Goal: Entertainment & Leisure: Consume media (video, audio)

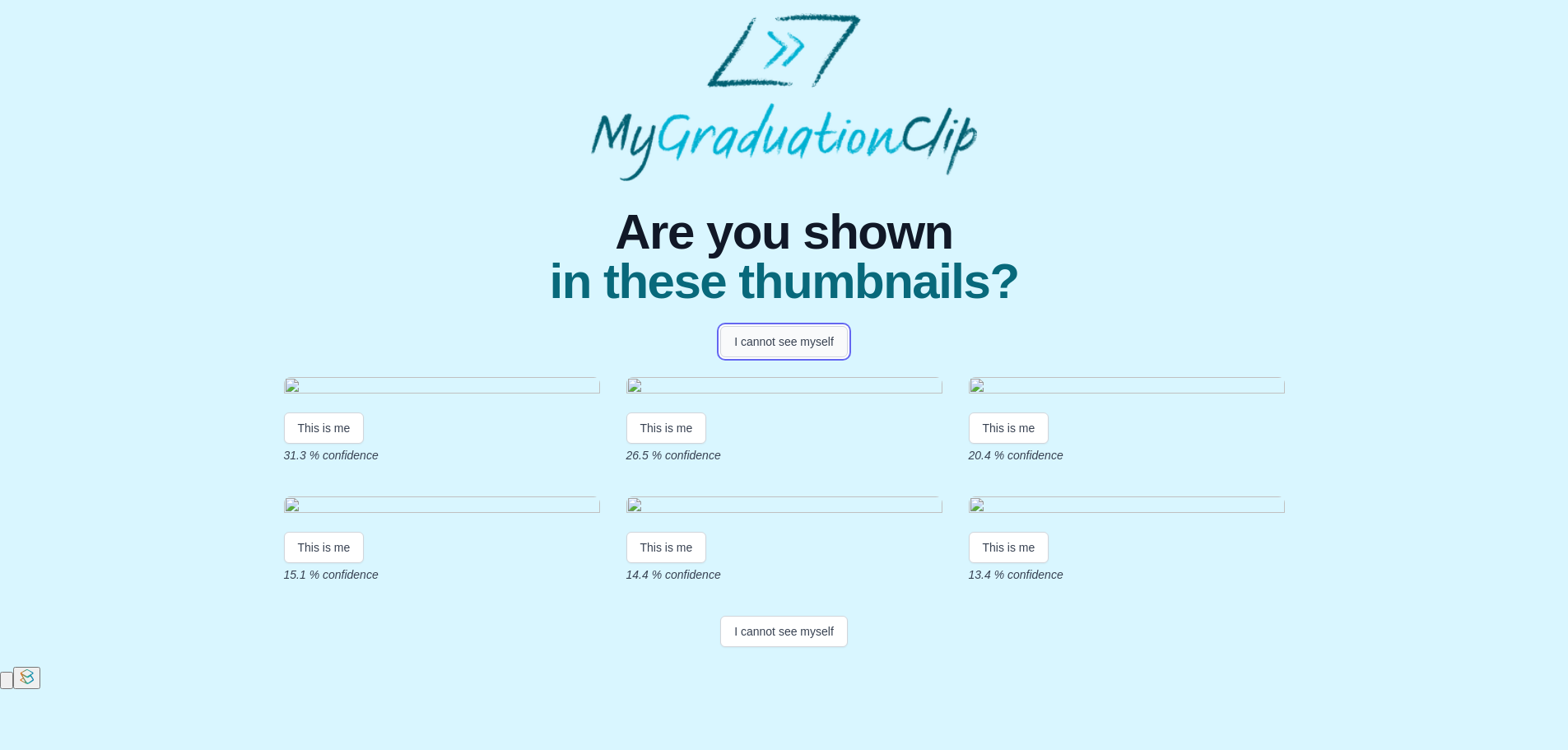
click at [770, 341] on button "I cannot see myself" at bounding box center [784, 341] width 128 height 31
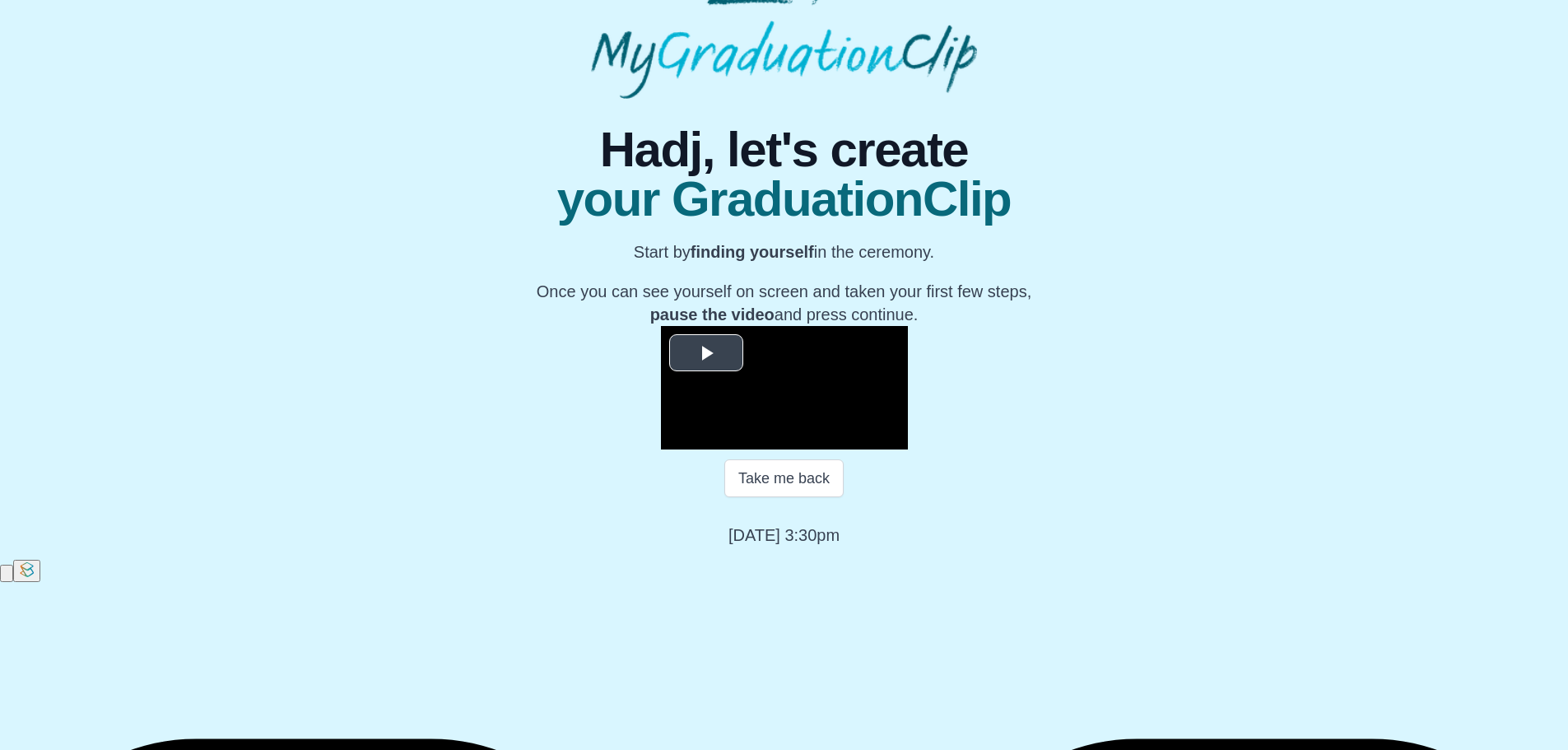
scroll to position [164, 0]
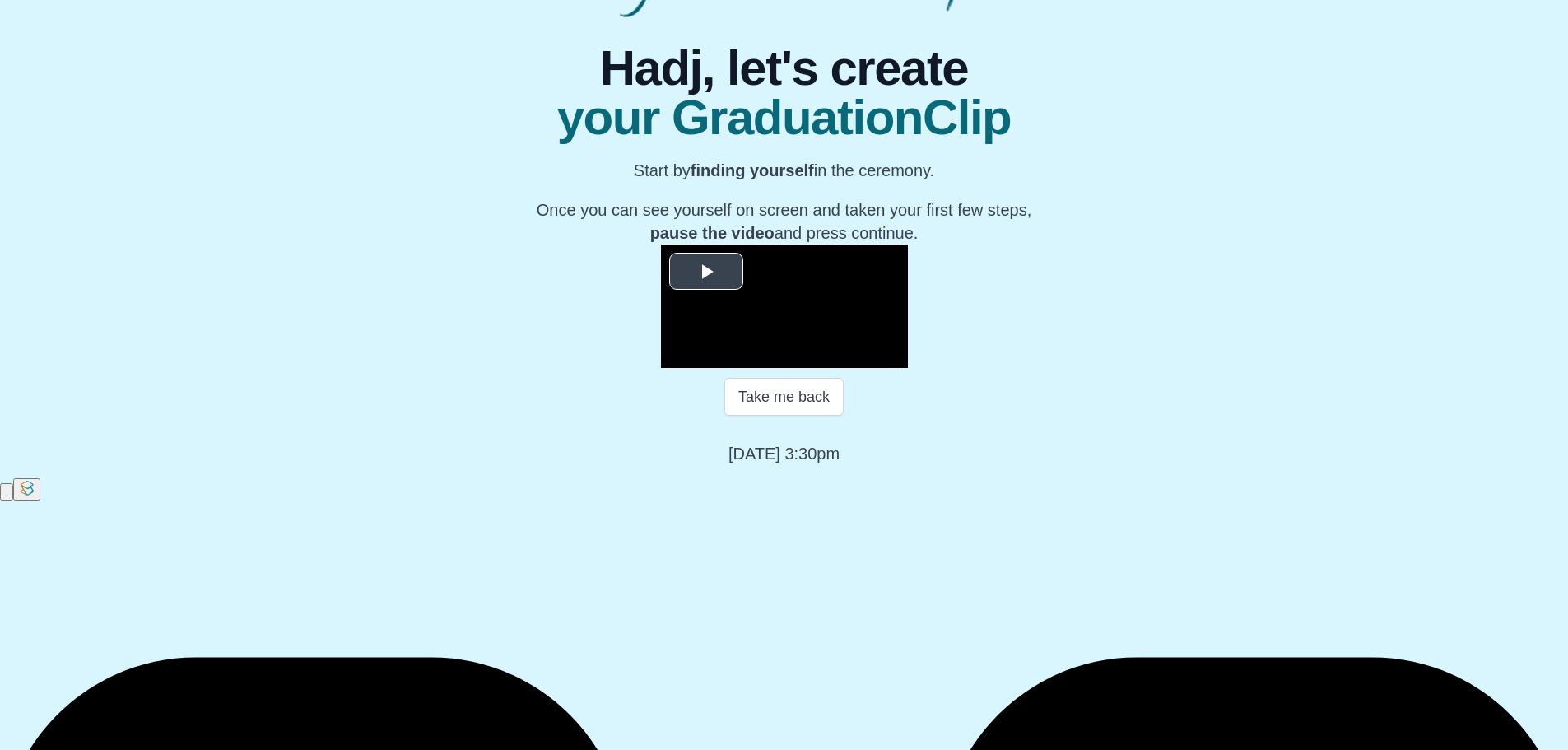
click at [706, 271] on span "Video Player" at bounding box center [706, 271] width 0 height 0
click at [661, 368] on video "Video Player" at bounding box center [785, 306] width 247 height 123
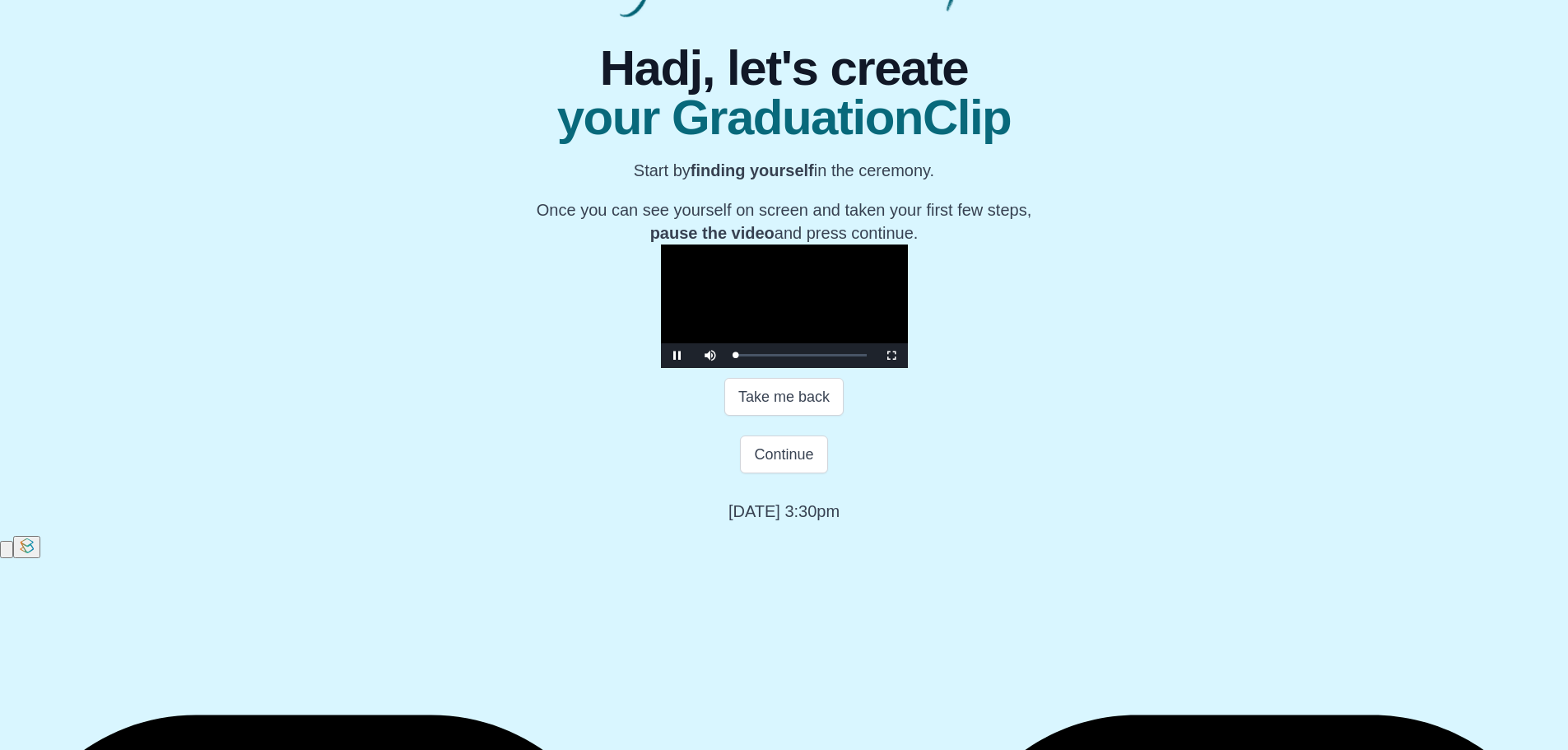
click at [661, 368] on video "Video Player" at bounding box center [785, 306] width 247 height 123
click at [727, 368] on div "Loaded : 0% 00:37 00:37 Progress : 0%" at bounding box center [801, 355] width 148 height 25
click at [735, 357] on div "Loaded : 0% 01:21 00:39 Progress : 0%" at bounding box center [801, 355] width 132 height 4
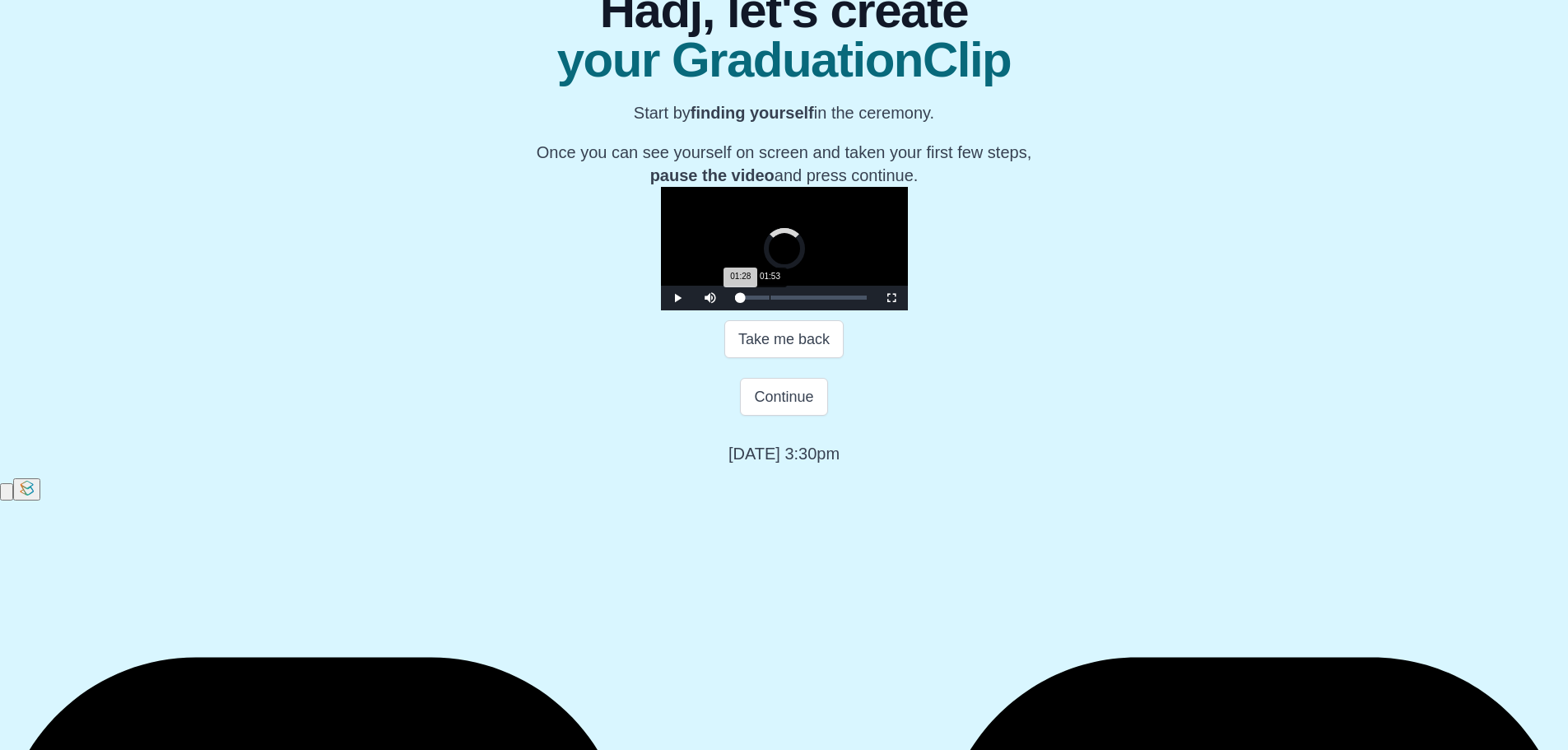
click at [735, 299] on div "Loaded : 0% 01:53 01:28 Progress : 0%" at bounding box center [801, 297] width 132 height 4
click at [735, 299] on div "01:54 Progress : 0%" at bounding box center [739, 297] width 8 height 4
click at [735, 299] on div "02:20 Progress : 0%" at bounding box center [740, 297] width 10 height 4
click at [735, 299] on div "02:31 Progress : 0%" at bounding box center [740, 297] width 11 height 4
click at [735, 299] on div "Loaded : 0% 02:53 02:33 Progress : 0%" at bounding box center [801, 297] width 132 height 4
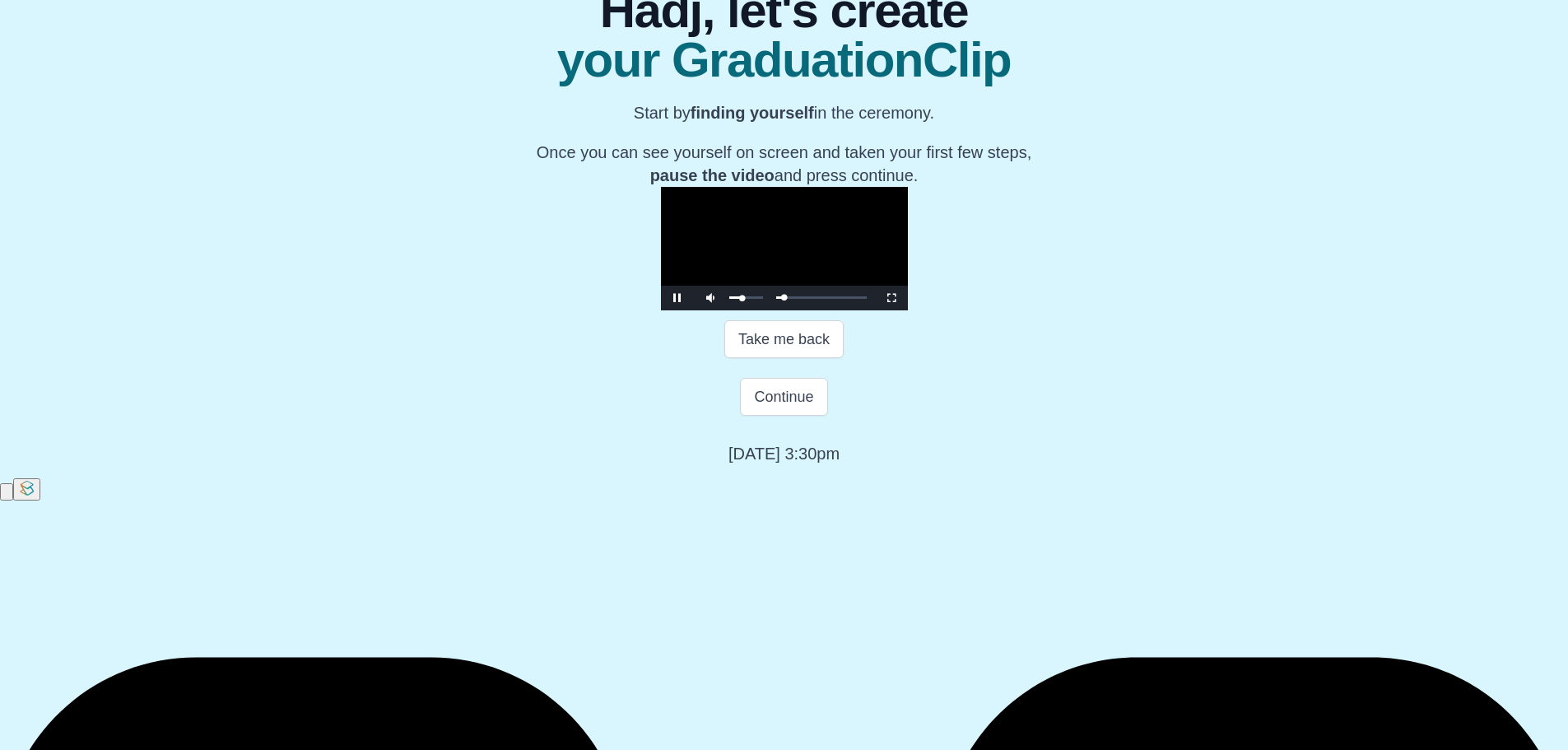
click at [726, 310] on div "Video Player" at bounding box center [747, 298] width 41 height 25
click at [677, 298] on span "Video Player" at bounding box center [677, 298] width 0 height 0
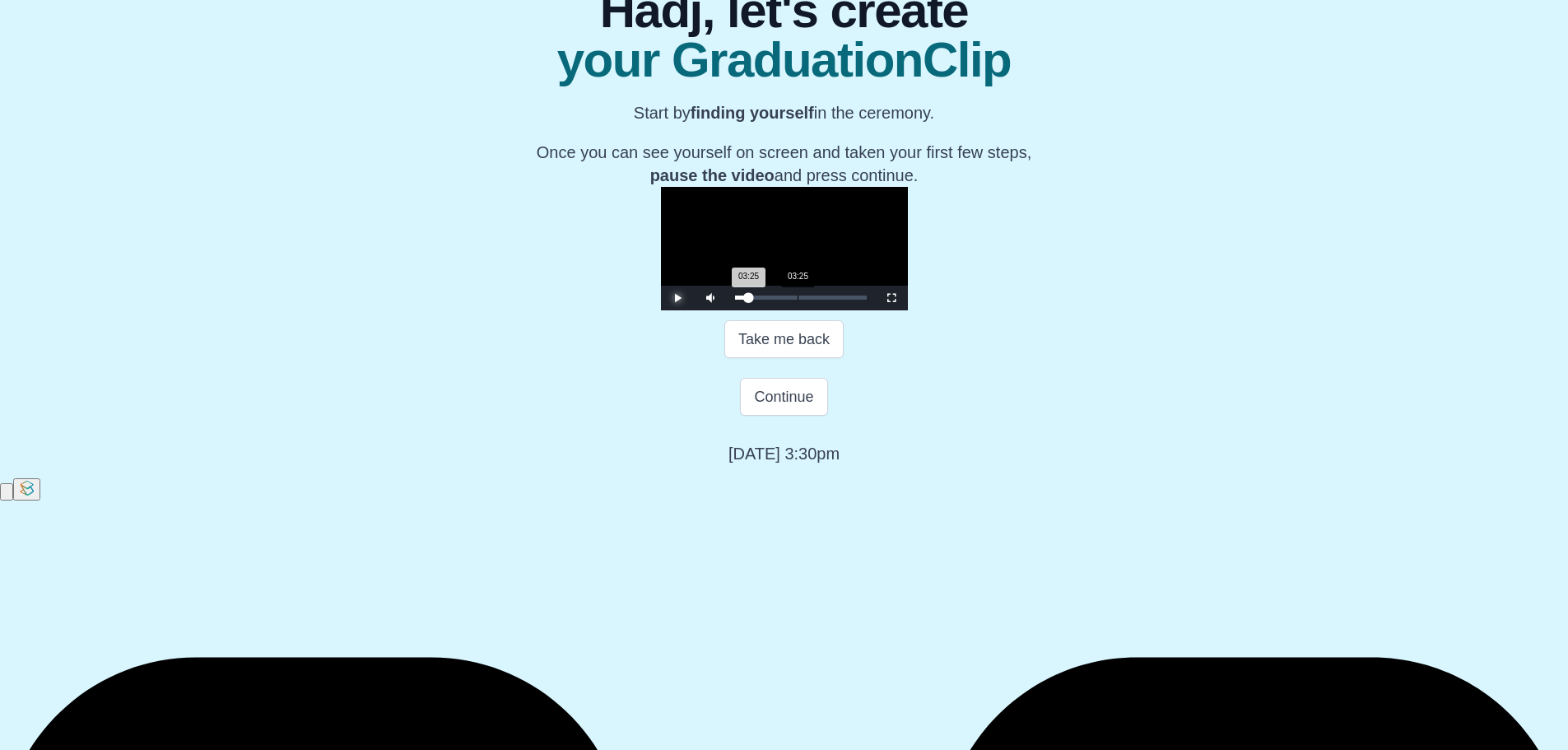
click at [735, 299] on div "03:25 Progress : 0%" at bounding box center [742, 297] width 14 height 4
click at [735, 299] on div "03:26 Progress : 0%" at bounding box center [742, 297] width 14 height 4
click at [735, 299] on div "03:36 Progress : 0%" at bounding box center [743, 297] width 15 height 4
click at [735, 299] on div "03:40 Progress : 0%" at bounding box center [743, 297] width 15 height 4
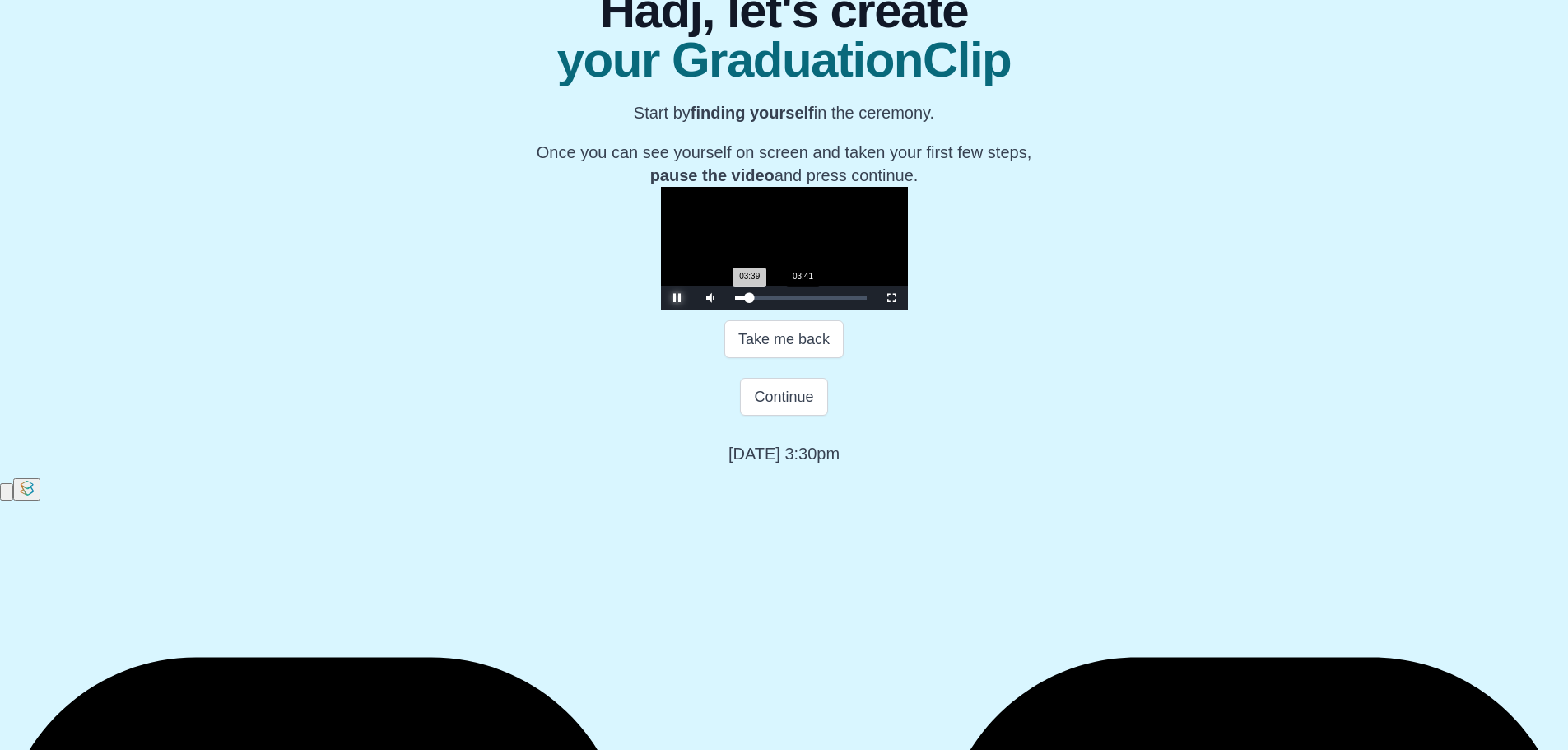
click at [735, 299] on div "03:39 Progress : 0%" at bounding box center [743, 297] width 15 height 4
click at [735, 299] on div "03:42 Progress : 0%" at bounding box center [743, 297] width 15 height 4
click at [735, 299] on div "03:47 Progress : 0%" at bounding box center [743, 297] width 15 height 4
click at [735, 299] on div "03:58 Progress : 0%" at bounding box center [743, 297] width 16 height 4
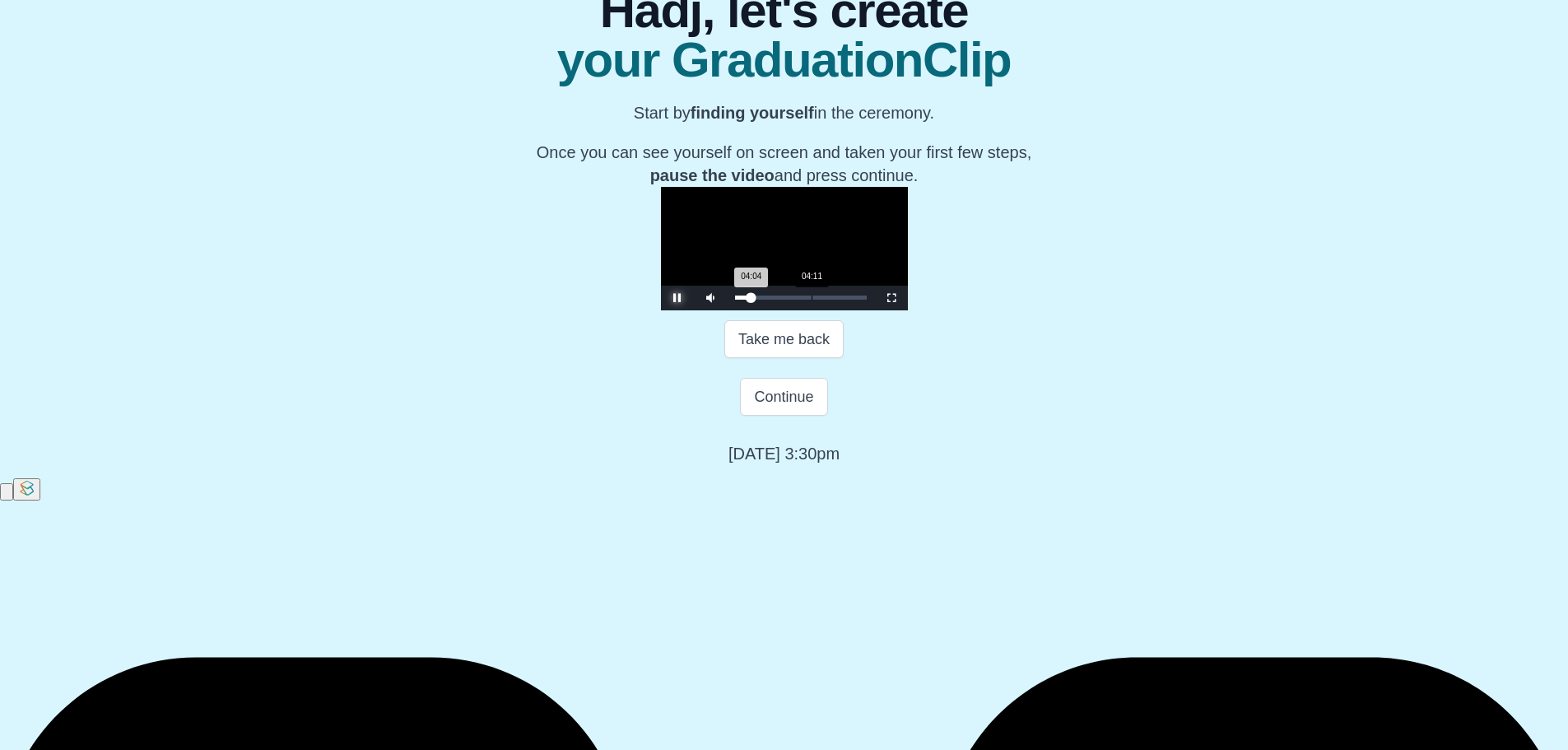
click at [735, 299] on div "04:04 Progress : 0%" at bounding box center [743, 297] width 16 height 4
click at [735, 299] on div "04:13 Progress : 0%" at bounding box center [743, 297] width 17 height 4
click at [735, 299] on div "04:25 Progress : 0%" at bounding box center [743, 297] width 18 height 4
click at [735, 299] on div "04:33 Progress : 0%" at bounding box center [744, 297] width 19 height 4
click at [735, 299] on div "04:41 Progress : 0%" at bounding box center [744, 297] width 19 height 4
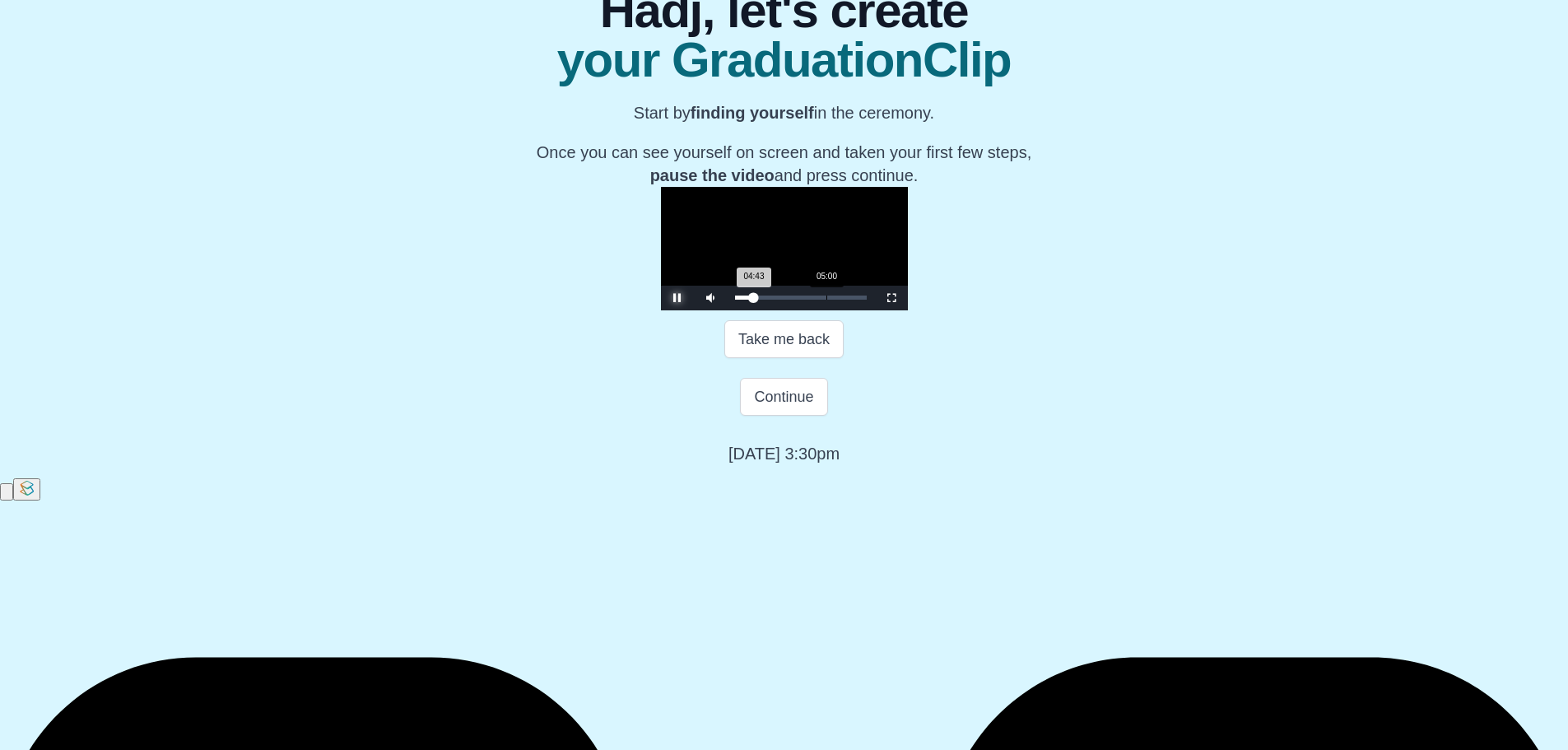
click at [735, 299] on div "04:43 Progress : 0%" at bounding box center [744, 297] width 19 height 4
click at [735, 299] on div "05:02 Progress : 0%" at bounding box center [745, 297] width 20 height 4
click at [735, 299] on div "05:18 Progress : 0%" at bounding box center [745, 297] width 21 height 4
click at [735, 299] on div "05:28 Progress : 0%" at bounding box center [746, 297] width 22 height 4
click at [735, 299] on div "05:36 Progress : 0%" at bounding box center [746, 297] width 23 height 4
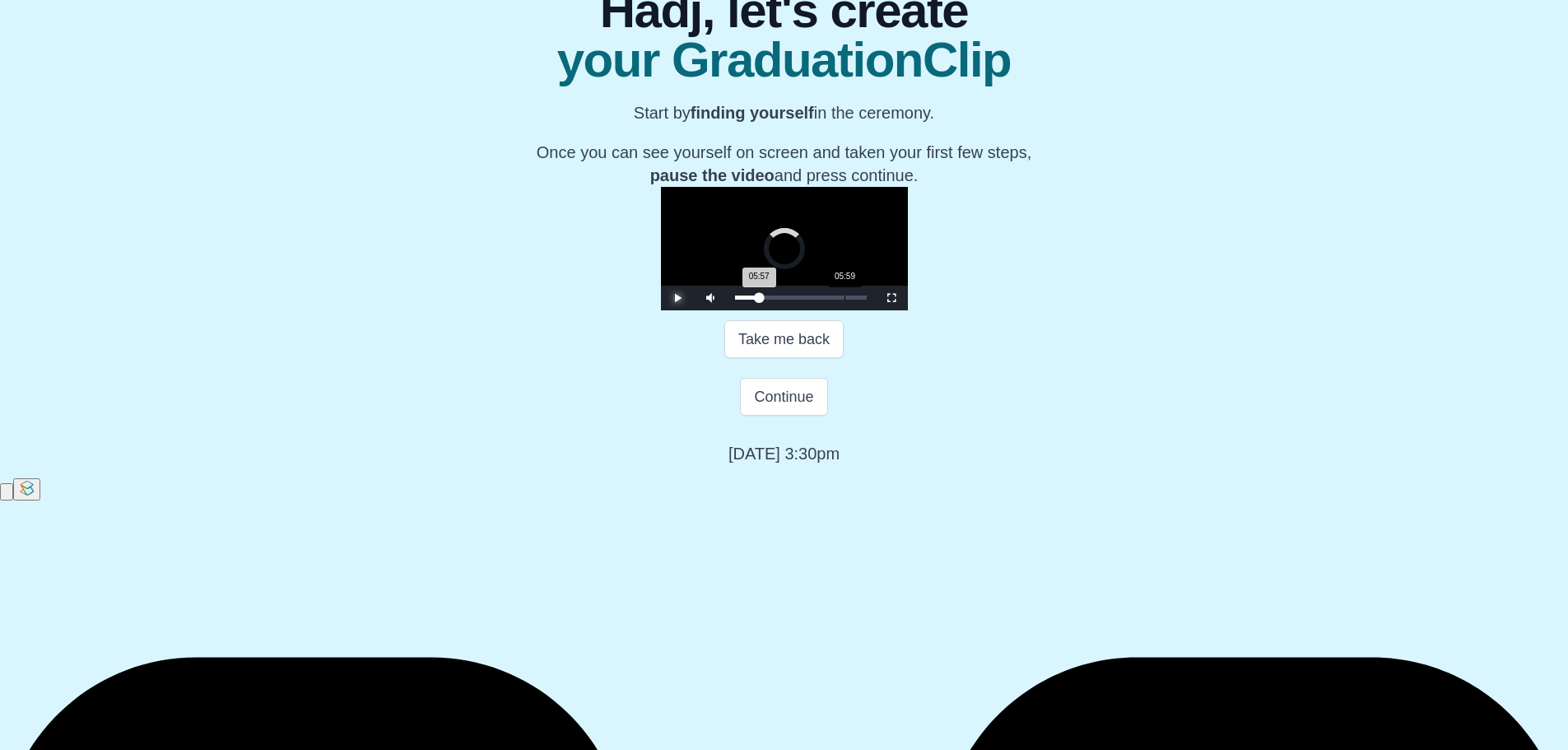
click at [735, 299] on div "05:57 Progress : 0%" at bounding box center [747, 297] width 25 height 4
click at [735, 299] on div "Loaded : 0% 05:22 05:22 Progress : 0%" at bounding box center [801, 297] width 132 height 4
click at [824, 299] on div "04:52" at bounding box center [824, 297] width 1 height 4
click at [727, 310] on div "Loaded : 0% 04:25 04:25 Progress : 0%" at bounding box center [801, 298] width 148 height 25
click at [661, 310] on video "Video Player" at bounding box center [785, 249] width 247 height 123
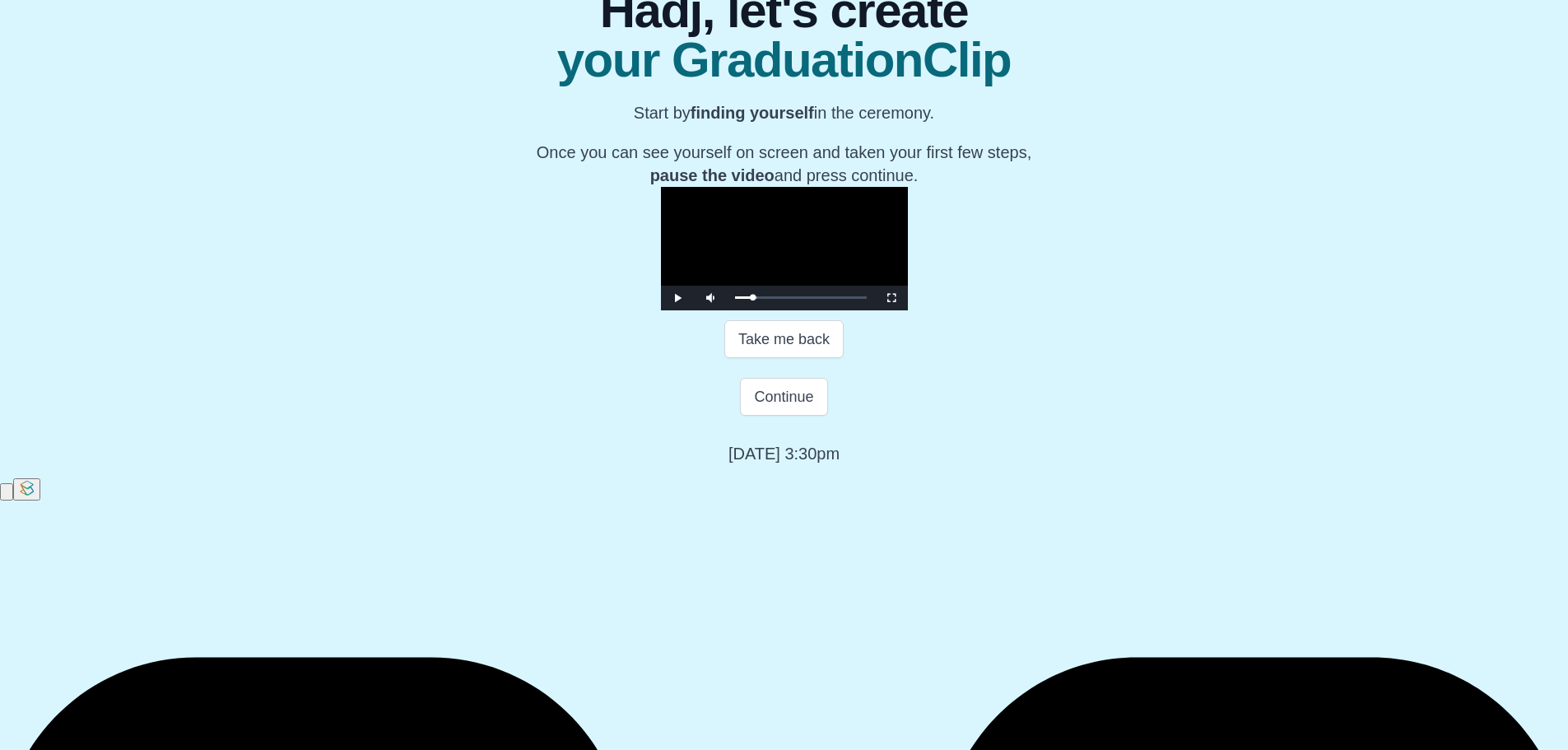
click at [661, 310] on video "Video Player" at bounding box center [785, 249] width 247 height 123
click at [677, 298] on span "Video Player" at bounding box center [677, 298] width 0 height 0
click at [727, 310] on div "Loaded : 0% 02:48 02:48 Progress : 0%" at bounding box center [801, 298] width 148 height 25
